Goal: Information Seeking & Learning: Learn about a topic

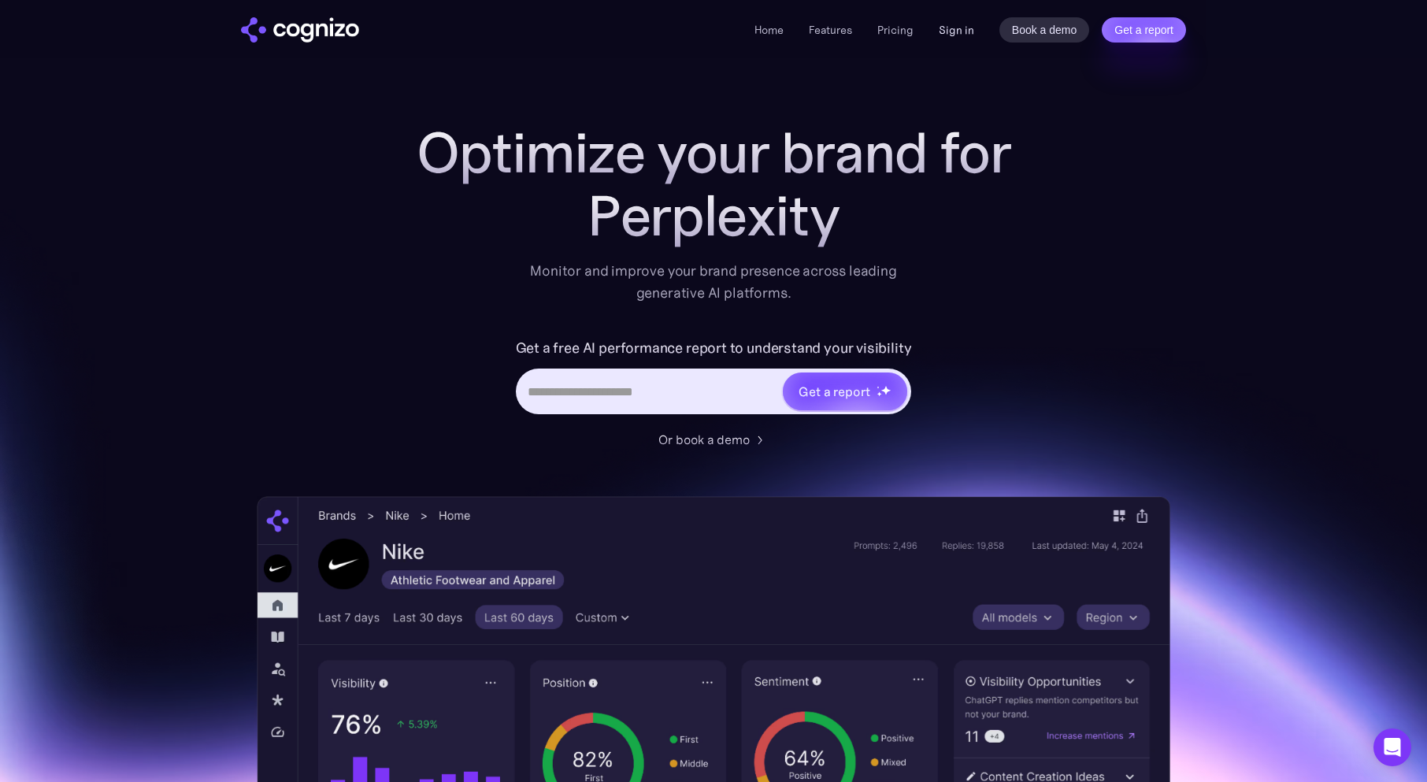
click at [970, 39] on link "Sign in" at bounding box center [955, 29] width 35 height 19
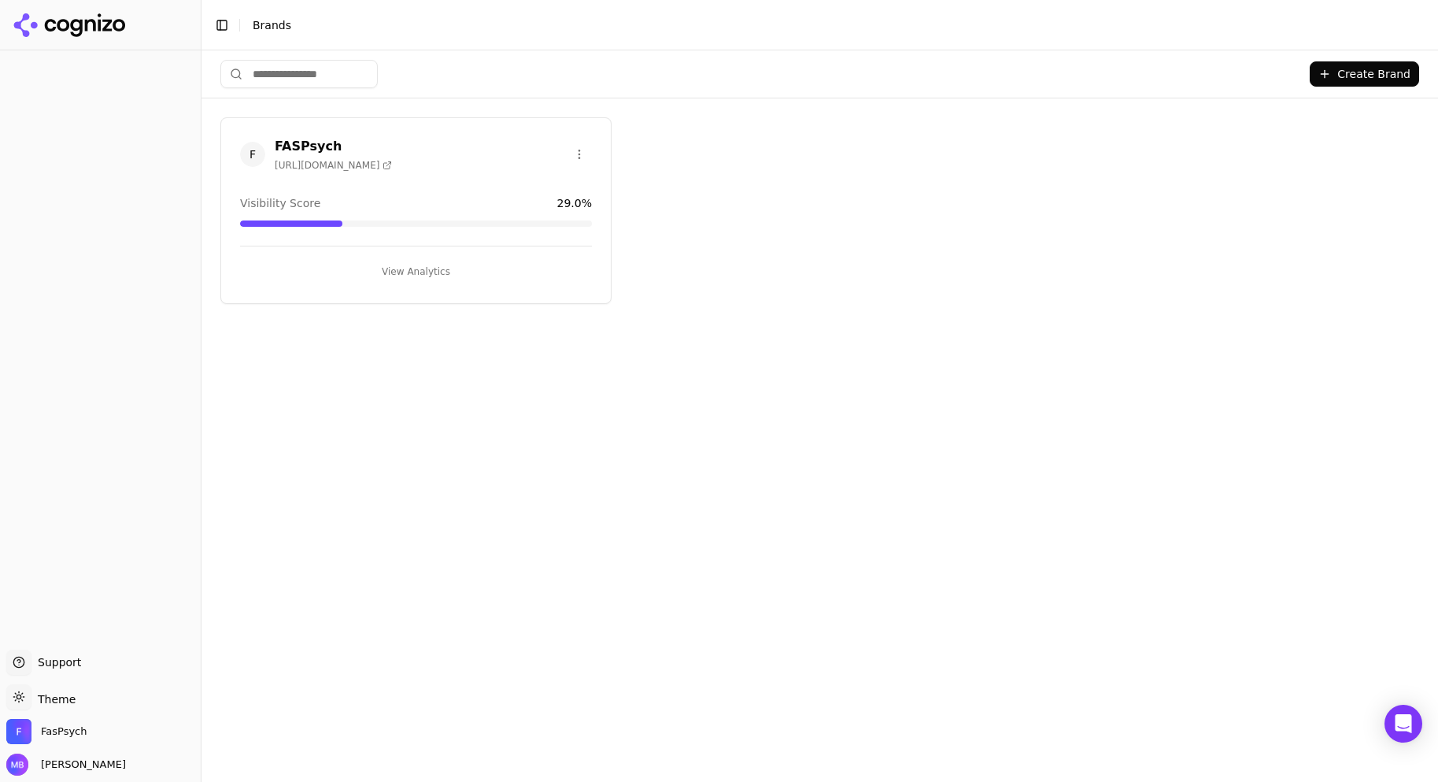
click at [443, 275] on button "View Analytics" at bounding box center [416, 271] width 352 height 25
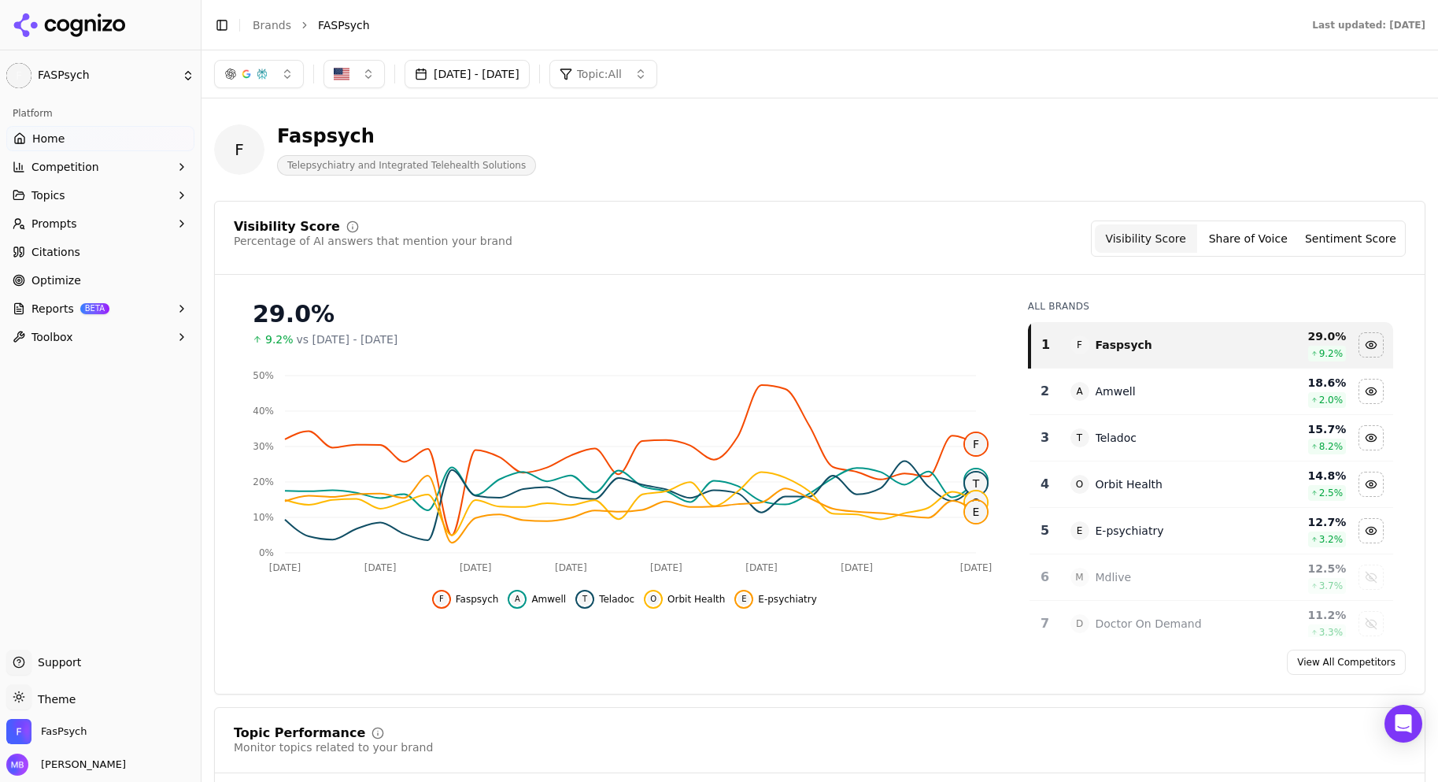
click at [1213, 233] on button "Share of Voice" at bounding box center [1248, 238] width 102 height 28
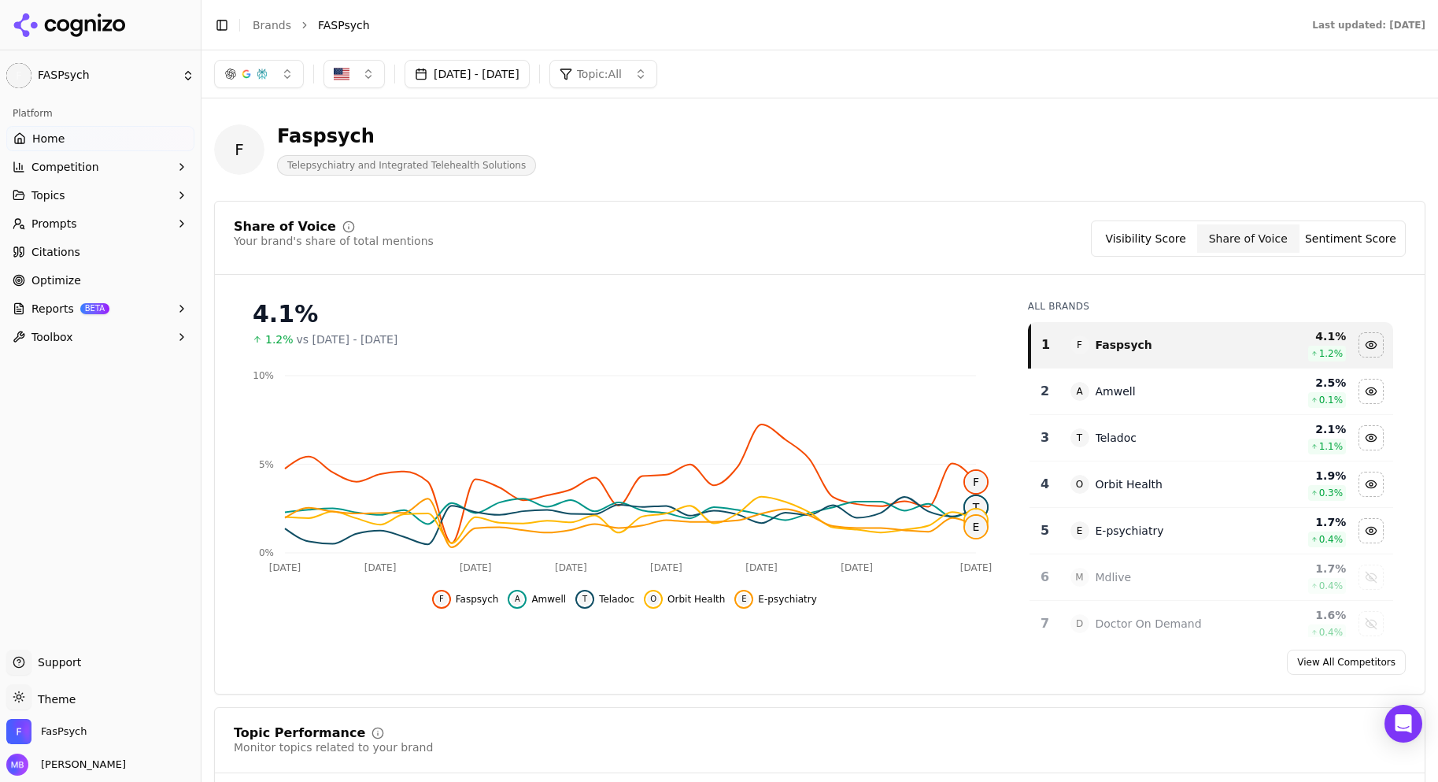
click at [1334, 237] on button "Sentiment Score" at bounding box center [1351, 238] width 102 height 28
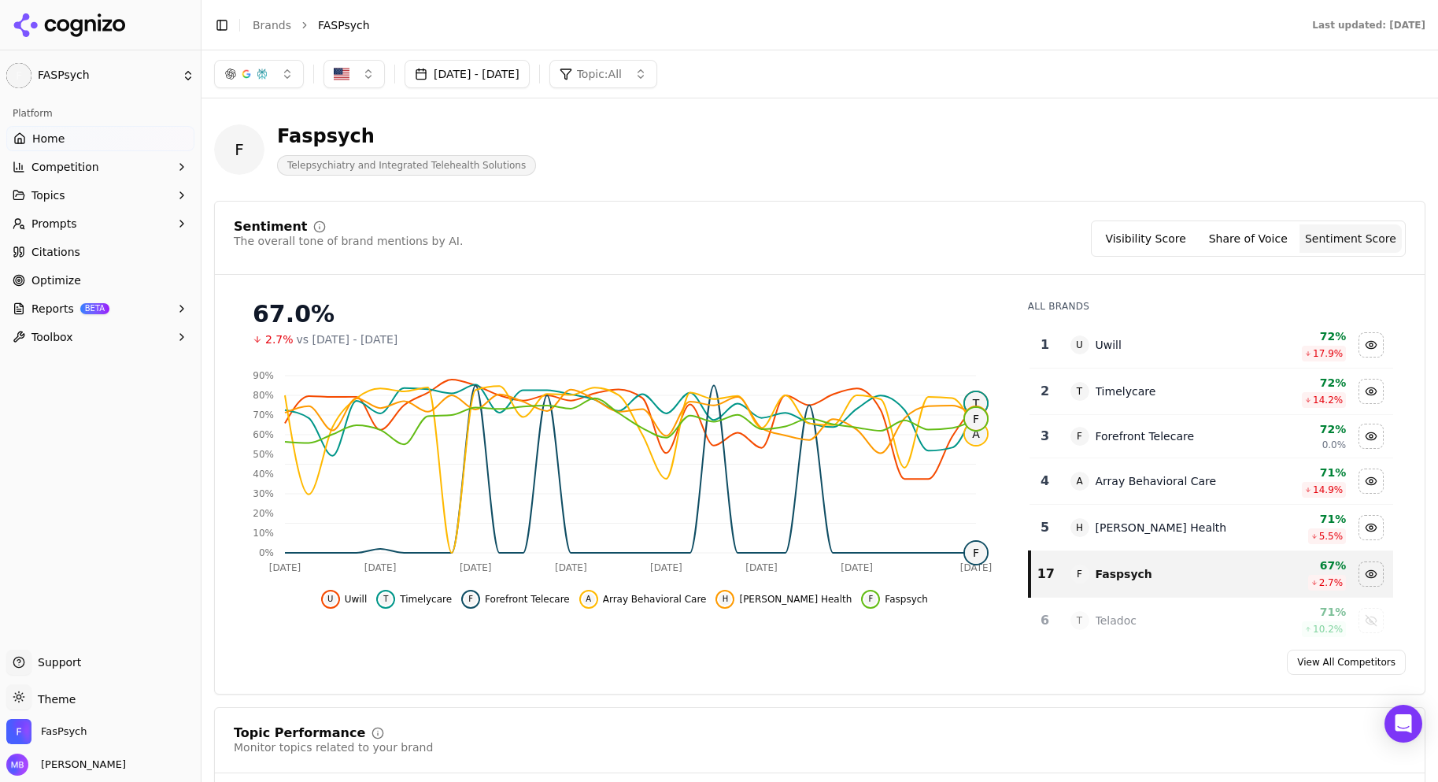
click at [1313, 487] on span "14.9 %" at bounding box center [1328, 489] width 30 height 13
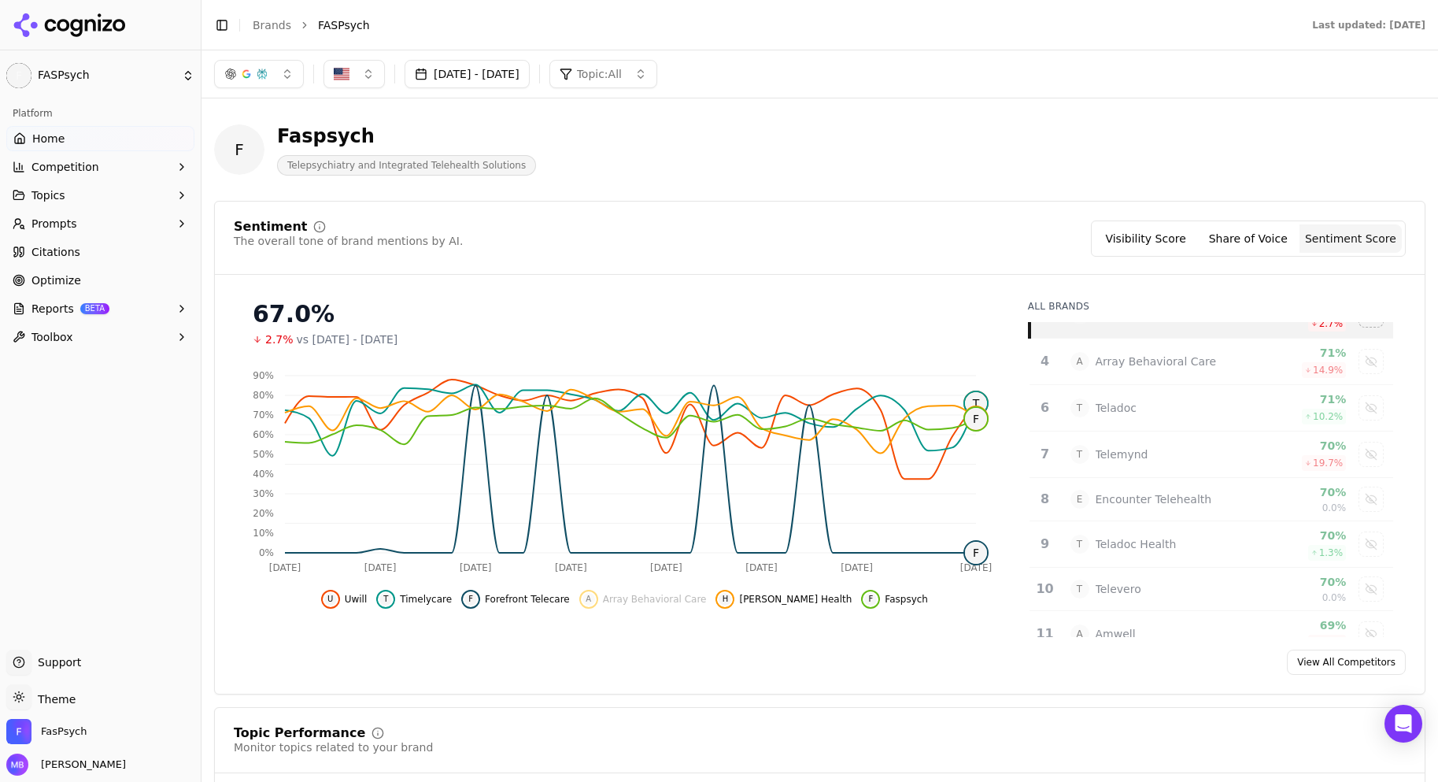
scroll to position [204, 0]
click at [1360, 365] on div "Show array behavioral care data" at bounding box center [1372, 370] width 24 height 24
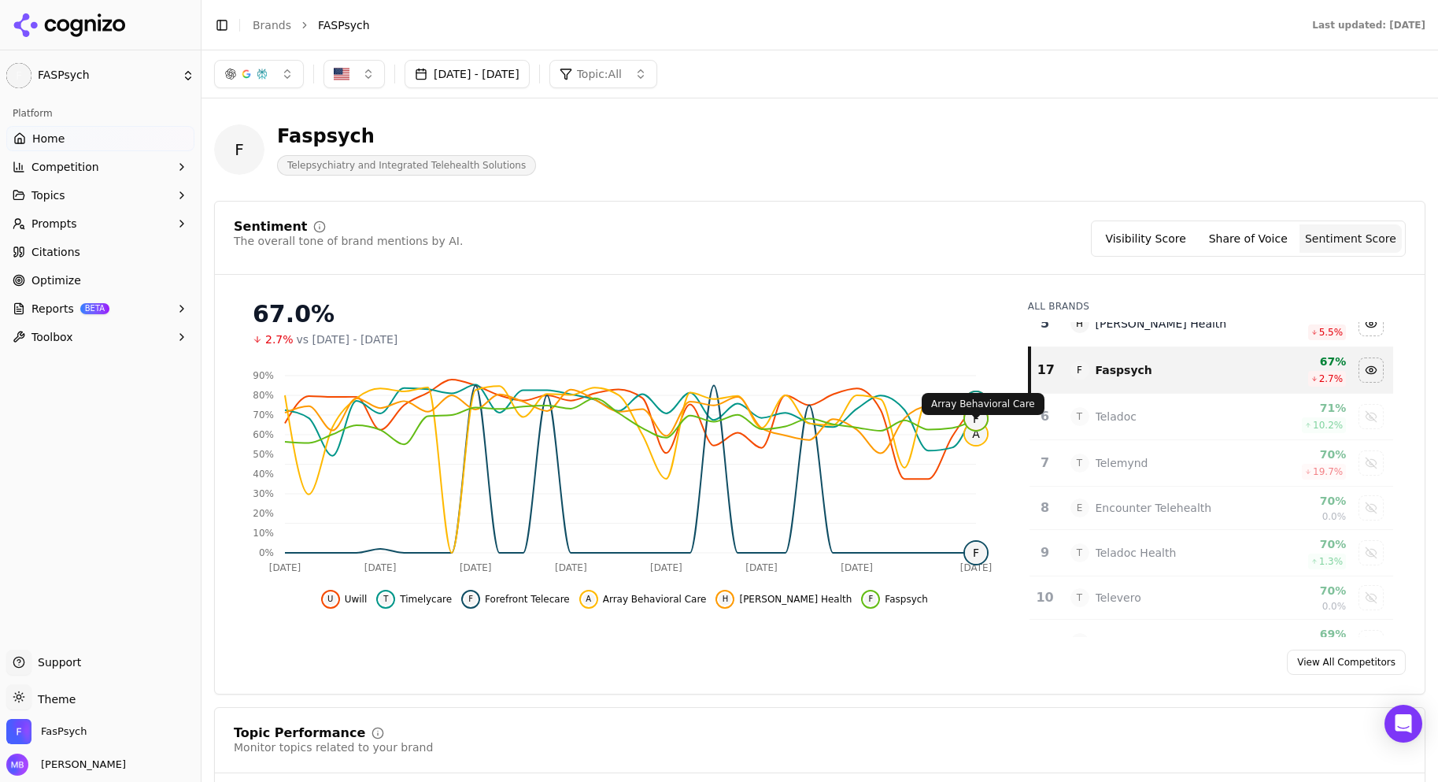
click at [976, 440] on span "A" at bounding box center [976, 434] width 22 height 22
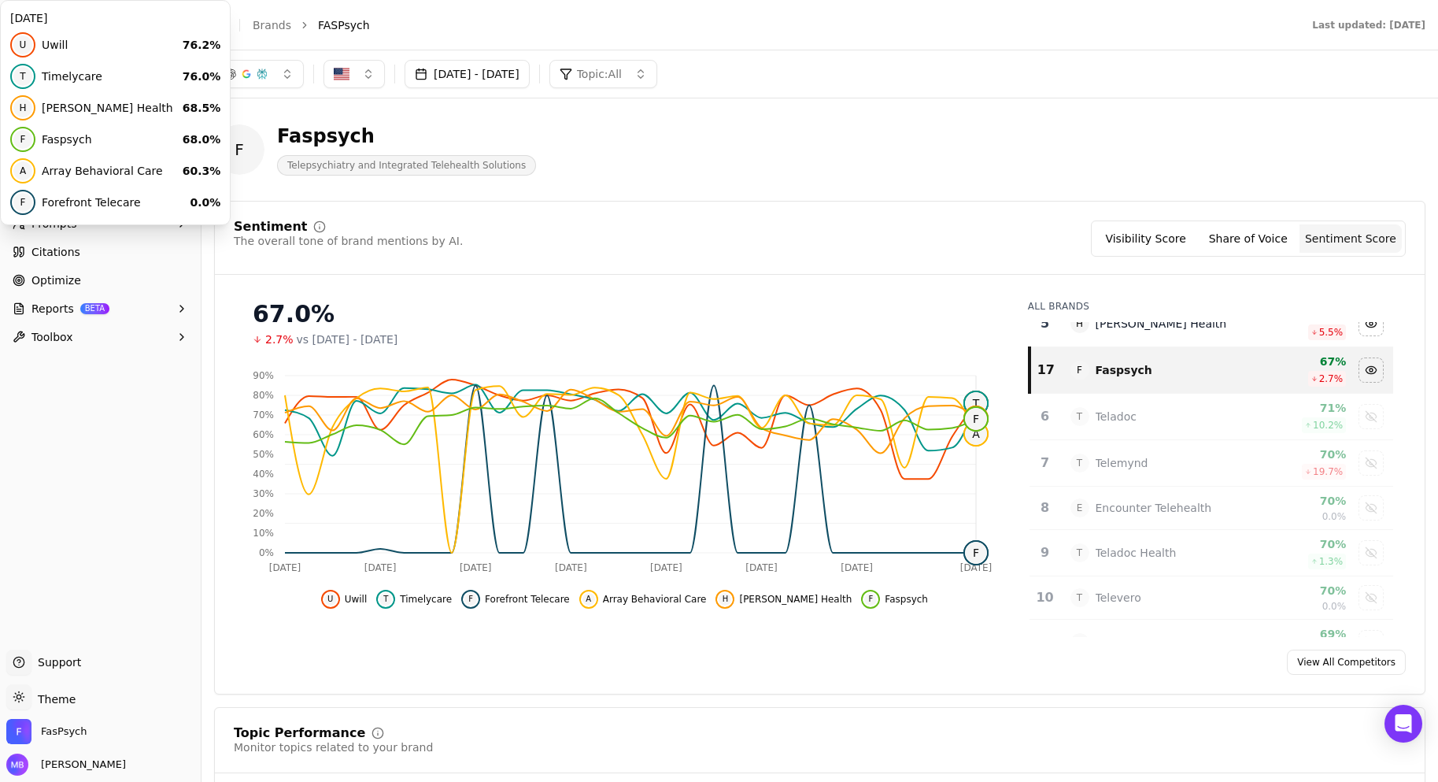
click at [975, 431] on icon "Sep 9 Sep 13 Sep 17 Sep 21 Sep 25 Sep 29 Oct 3 Oct 8 0% 10% 20% 30% 40% 50% 60%…" at bounding box center [621, 470] width 774 height 220
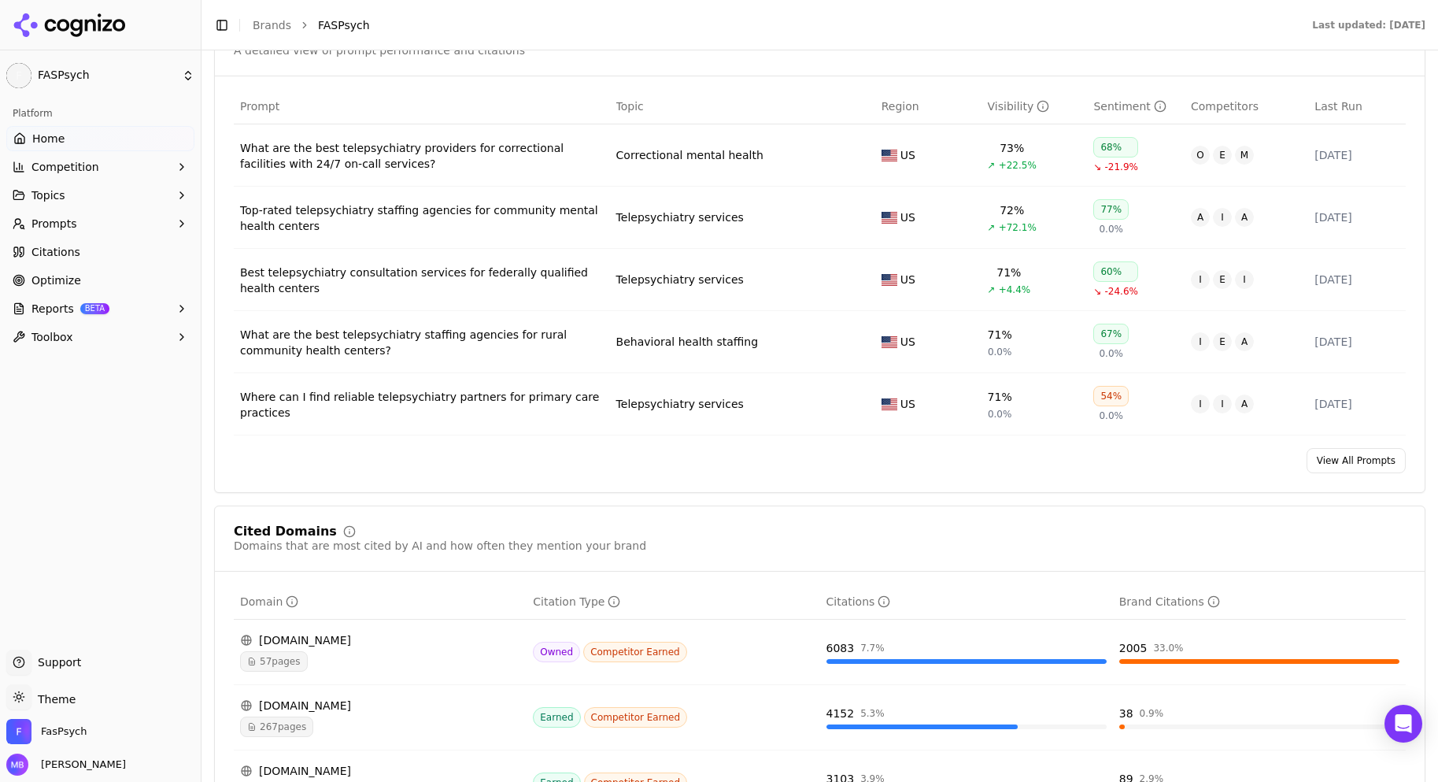
scroll to position [1229, 0]
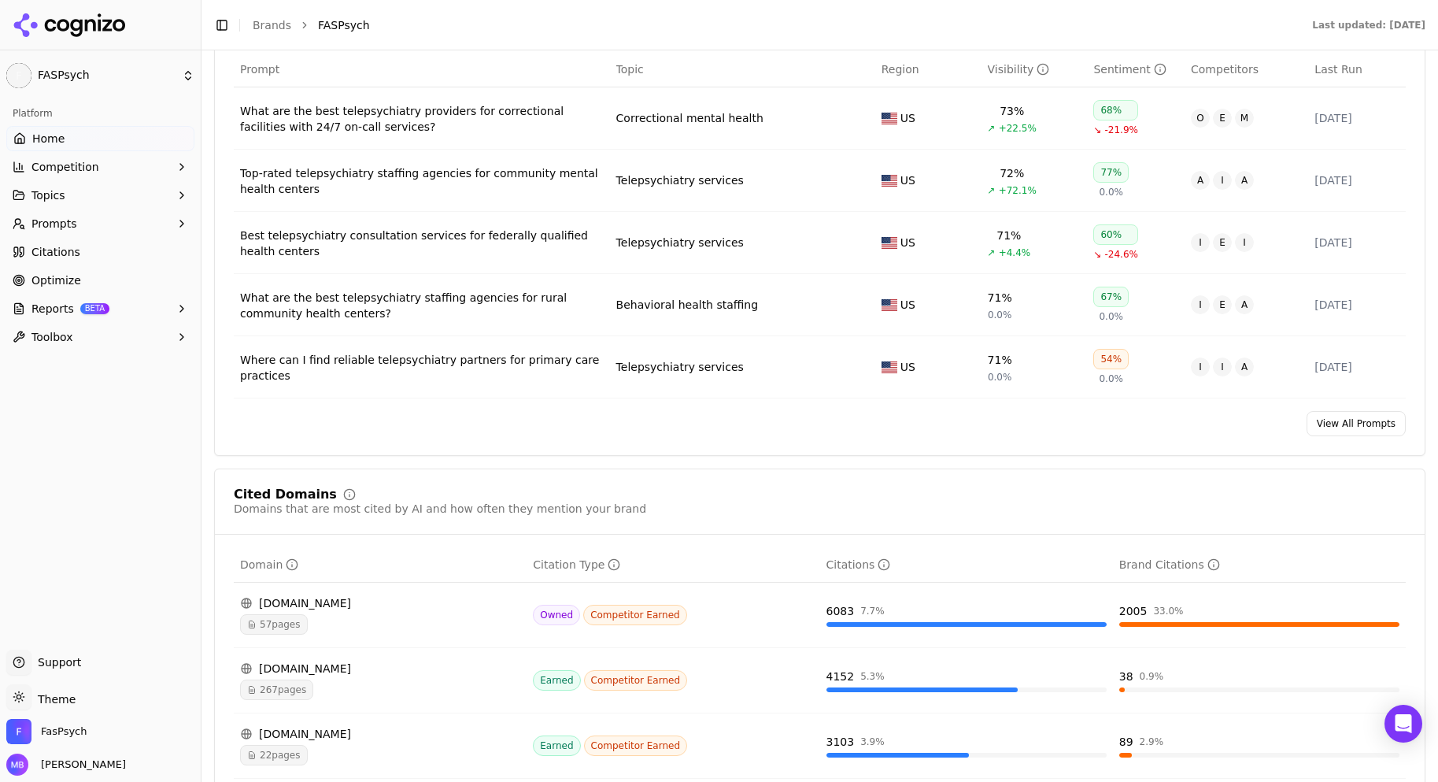
click at [157, 146] on link "Home" at bounding box center [100, 138] width 188 height 25
click at [120, 177] on button "Competition" at bounding box center [100, 166] width 188 height 25
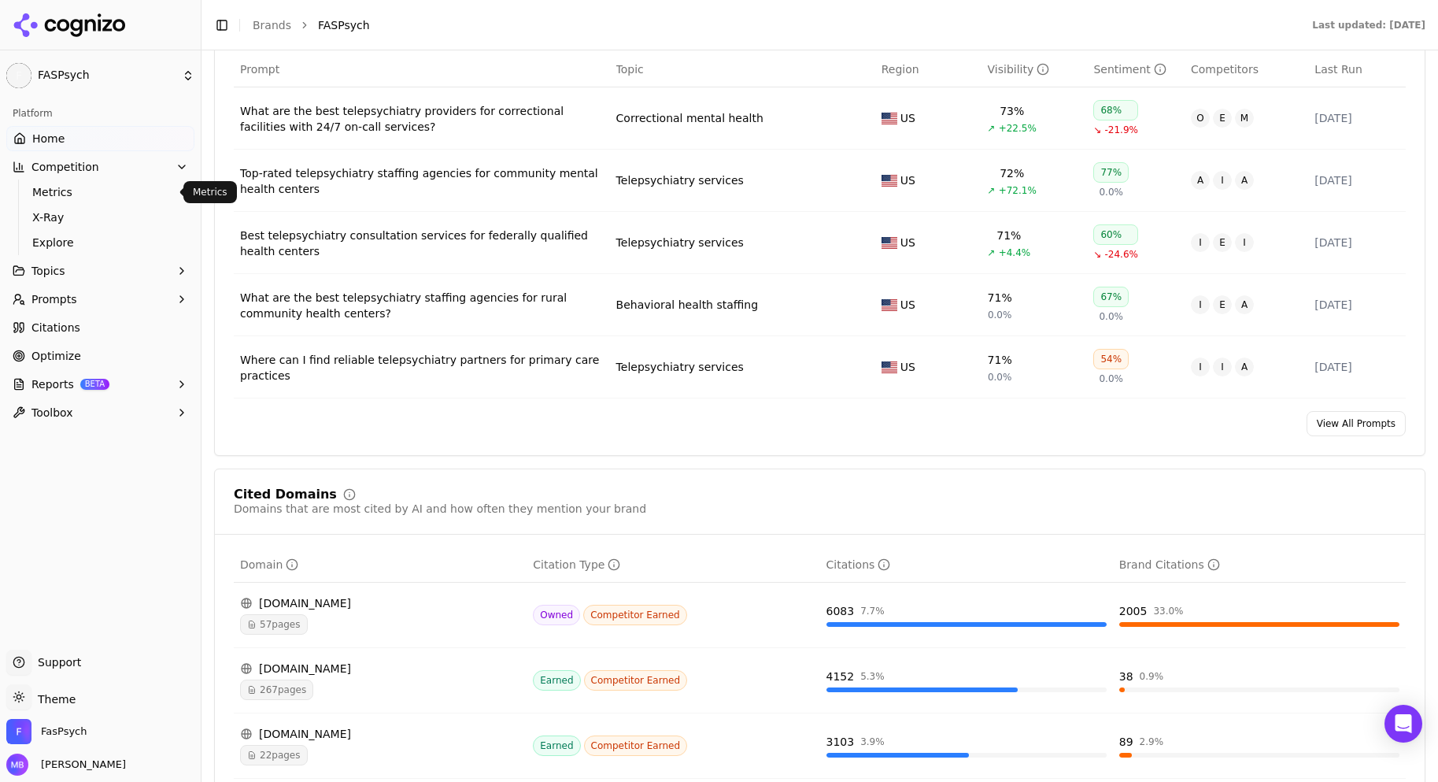
click at [103, 199] on span "Metrics" at bounding box center [100, 192] width 137 height 16
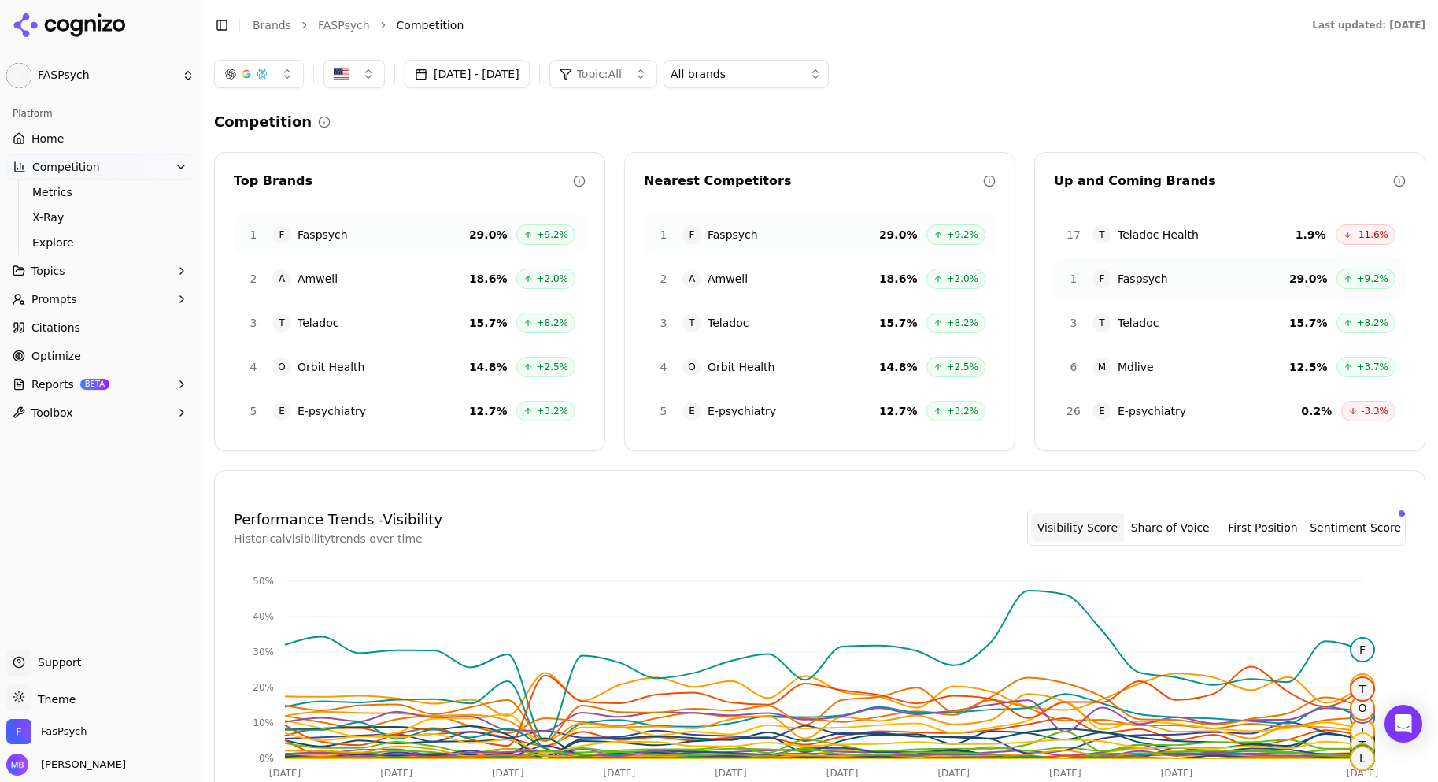
click at [88, 220] on span "X-Ray" at bounding box center [100, 217] width 137 height 16
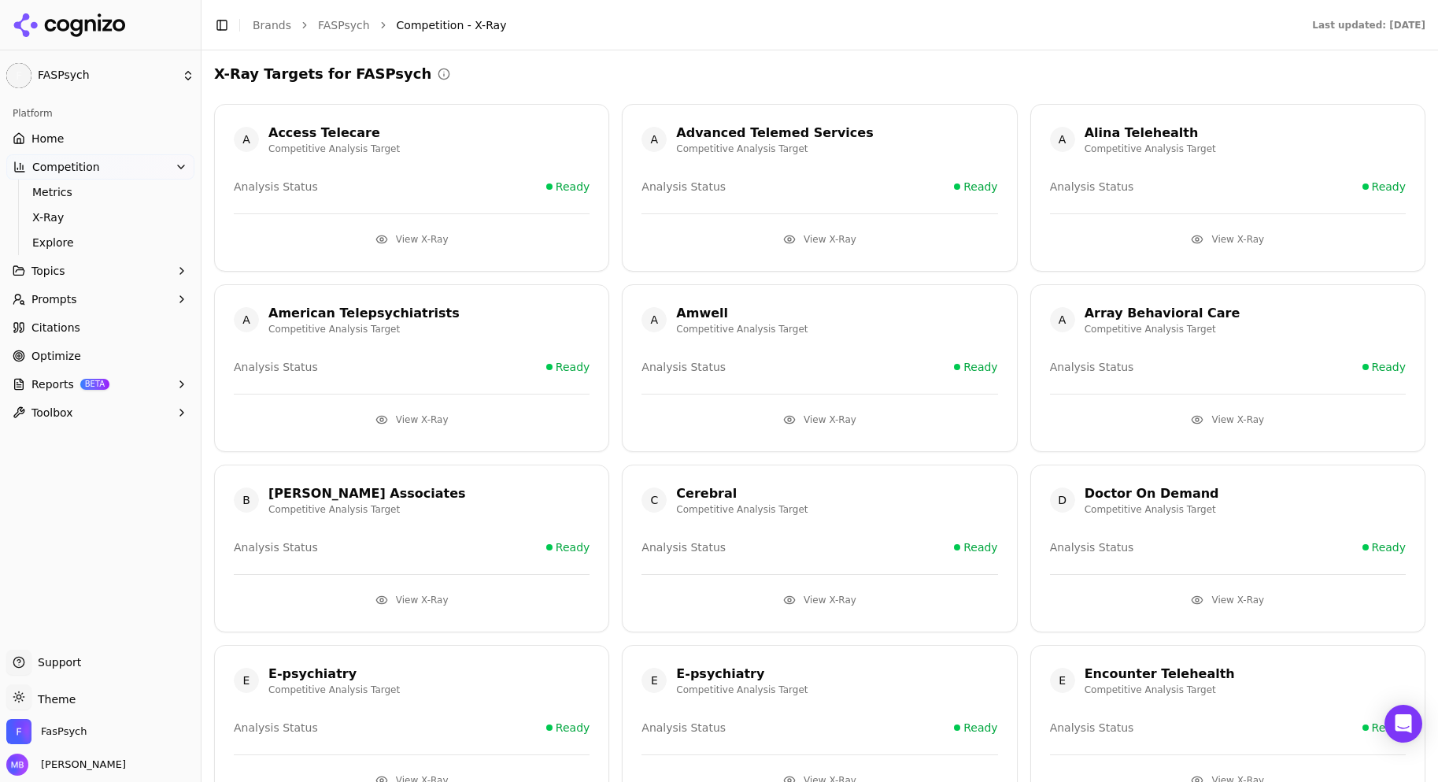
click at [576, 27] on li "Competition - X-Ray" at bounding box center [839, 25] width 885 height 16
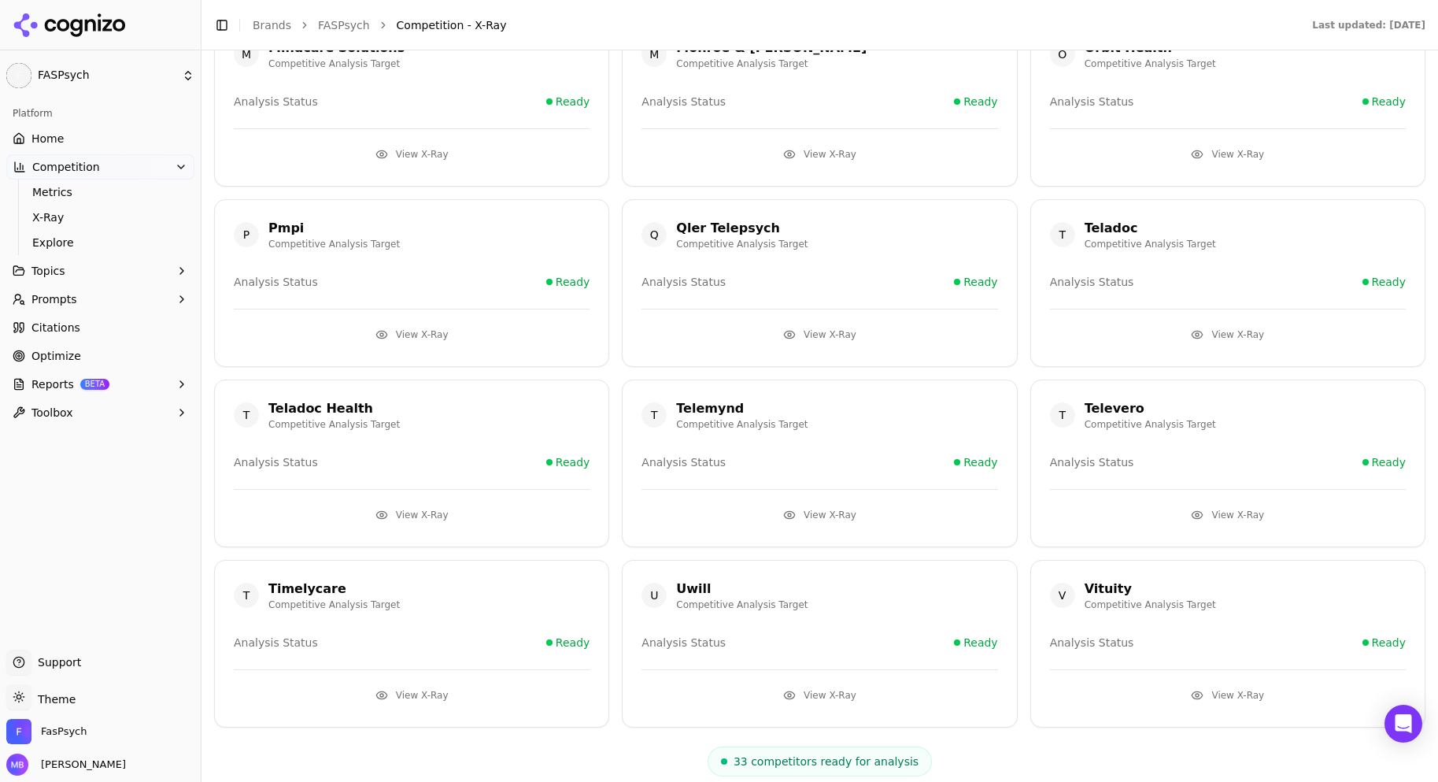
scroll to position [1354, 0]
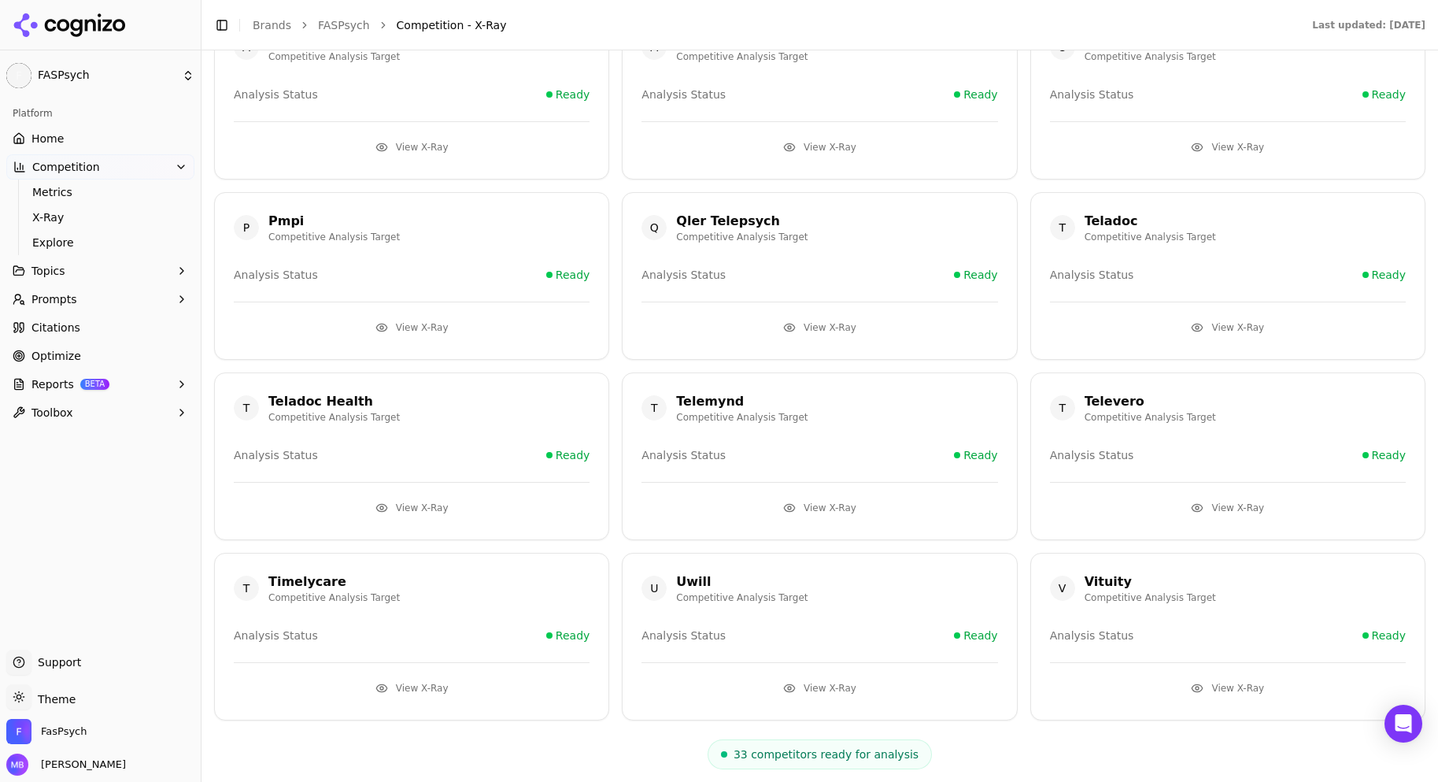
click at [1209, 685] on button "View X-Ray" at bounding box center [1228, 687] width 356 height 25
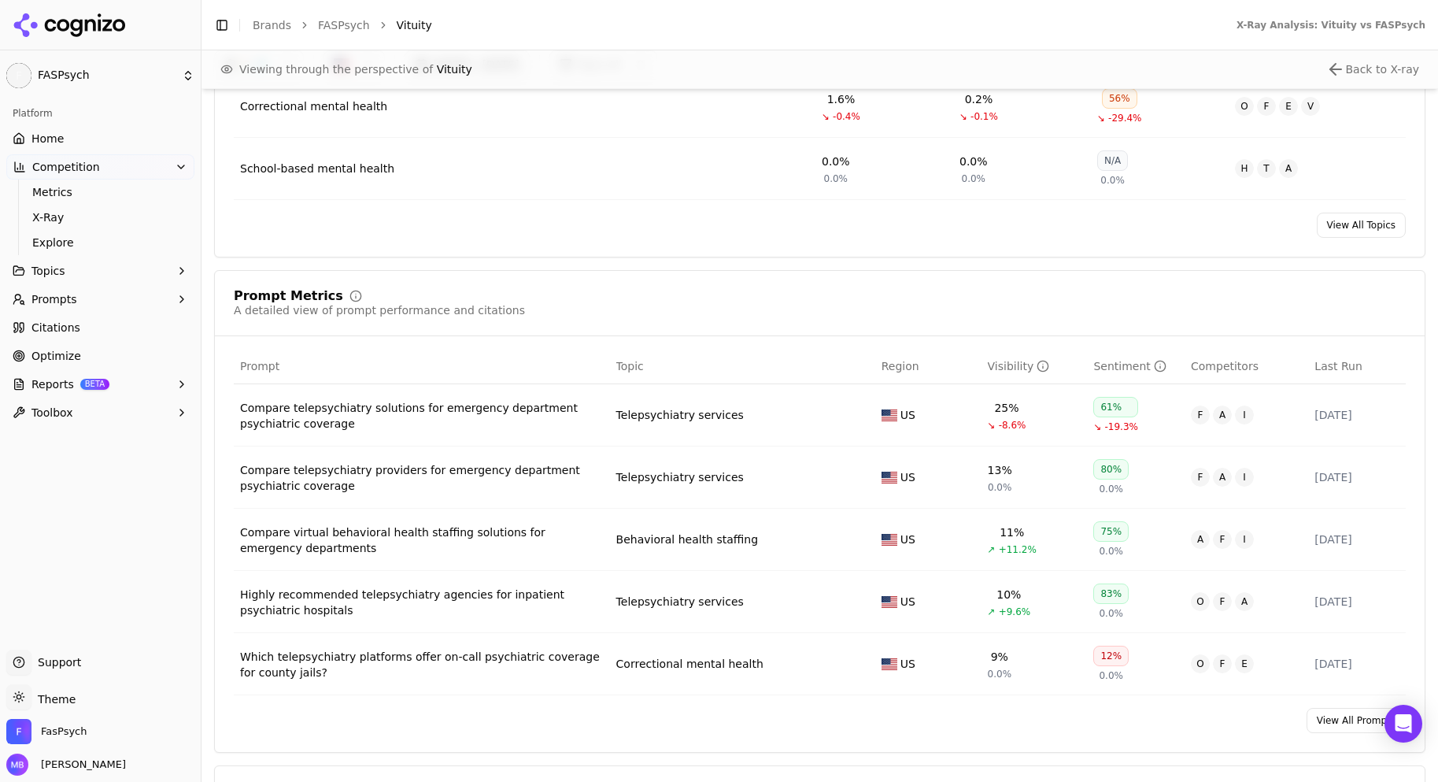
scroll to position [977, 0]
